Goal: Browse casually: Explore the website without a specific task or goal

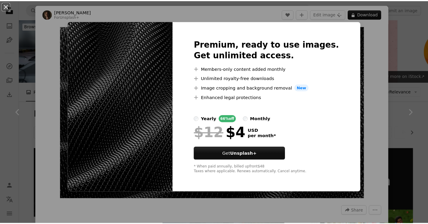
scroll to position [432, 0]
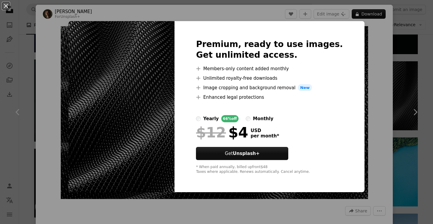
drag, startPoint x: 317, startPoint y: 36, endPoint x: 300, endPoint y: 33, distance: 17.8
click at [317, 36] on div "Premium, ready to use images. Get unlimited access. A plus sign Members-only co…" at bounding box center [269, 106] width 190 height 171
click at [160, 25] on img at bounding box center [121, 106] width 106 height 171
click at [128, 4] on div "An X shape Premium, ready to use images. Get unlimited access. A plus sign Memb…" at bounding box center [216, 112] width 433 height 224
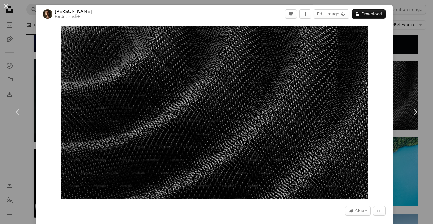
click at [128, 5] on header "[PERSON_NAME] For Unsplash+ A heart A plus sign Edit image Plus sign for Unspla…" at bounding box center [214, 14] width 357 height 18
click at [393, 209] on div "An X shape Chevron left Chevron right [PERSON_NAME] For Unsplash+ A heart A plu…" at bounding box center [216, 112] width 433 height 224
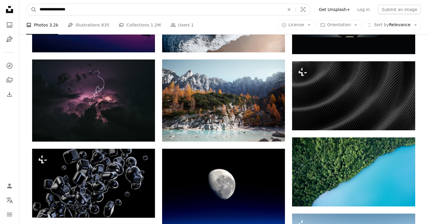
click at [169, 8] on input "**********" at bounding box center [160, 9] width 246 height 11
type input "**********"
click button "A magnifying glass" at bounding box center [31, 9] width 10 height 11
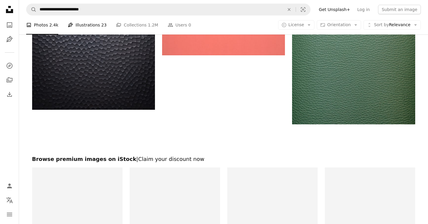
scroll to position [1022, 0]
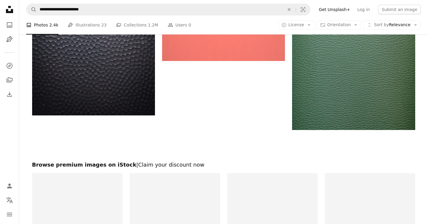
click at [9, 11] on icon "Unsplash logo Unsplash Home" at bounding box center [10, 10] width 12 height 12
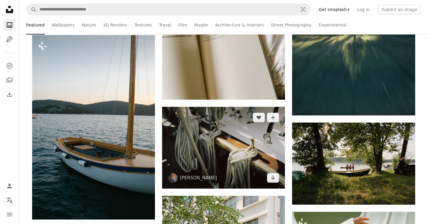
scroll to position [1488, 0]
